Goal: Find specific page/section: Find specific page/section

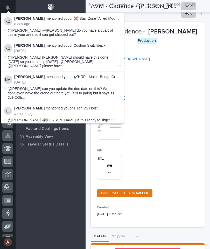
scroll to position [13, 0]
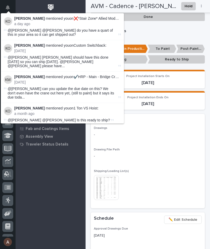
click at [98, 28] on span "@[PERSON_NAME] @[PERSON_NAME] do you have a quart of this in your area so it ca…" at bounding box center [60, 32] width 105 height 9
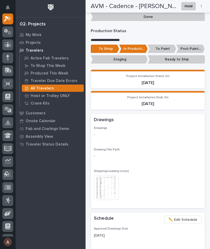
click at [187, 133] on p "-" at bounding box center [148, 134] width 108 height 5
click at [13, 71] on div at bounding box center [7, 70] width 11 height 11
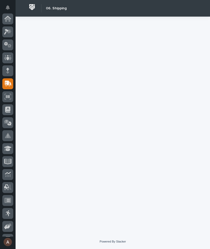
scroll to position [62, 0]
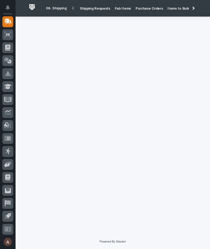
click at [201, 12] on div "06. Shipping Shipping Requests Fab Items Purchase Orders Items to Build RMA Log…" at bounding box center [113, 8] width 194 height 17
click at [123, 9] on p "Fab Items" at bounding box center [123, 5] width 16 height 11
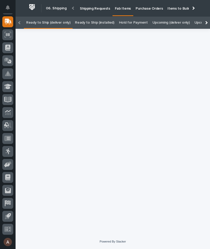
scroll to position [0, -56]
click at [206, 17] on div at bounding box center [205, 23] width 8 height 12
click at [209, 17] on div at bounding box center [205, 23] width 8 height 12
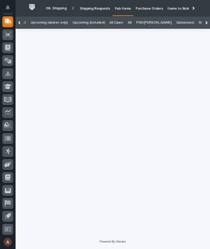
click at [128, 17] on link "All" at bounding box center [130, 23] width 4 height 12
